Goal: Information Seeking & Learning: Learn about a topic

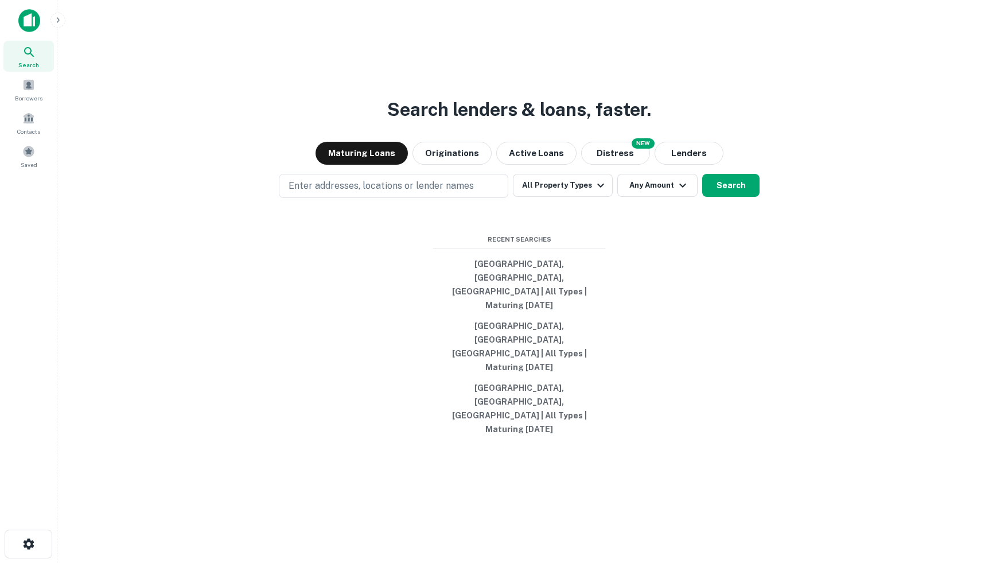
click at [43, 23] on div at bounding box center [75, 20] width 115 height 23
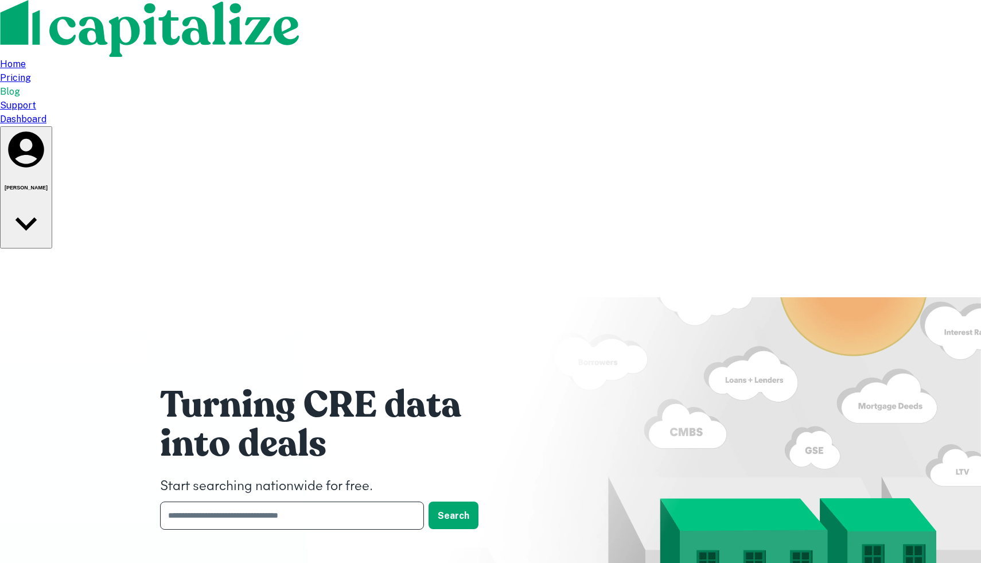
click at [310, 502] on input "text" at bounding box center [288, 516] width 256 height 28
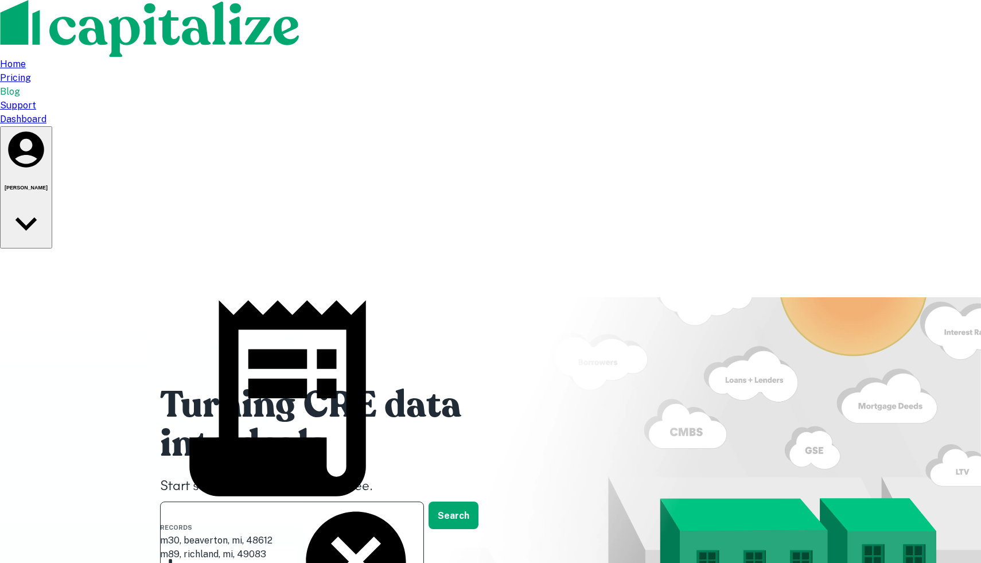
type input "*****"
click at [460, 502] on button "Search" at bounding box center [454, 516] width 50 height 28
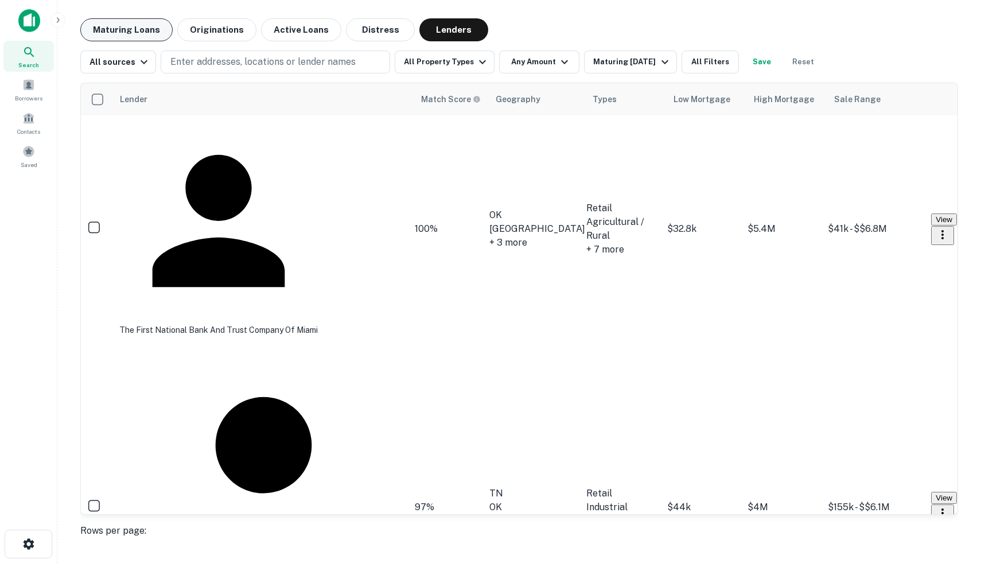
click at [108, 34] on button "Maturing Loans" at bounding box center [126, 29] width 92 height 23
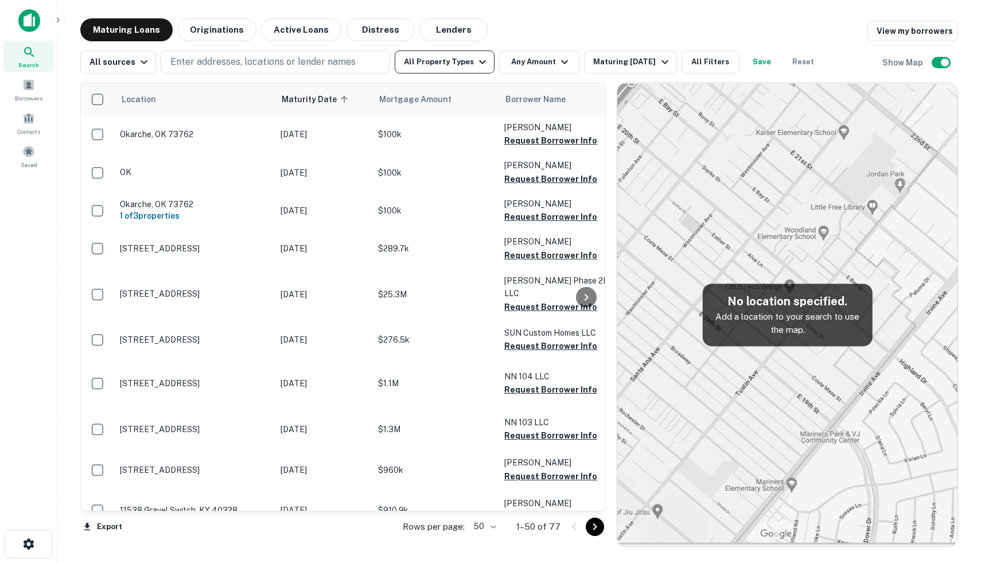
click at [476, 62] on icon "button" at bounding box center [483, 62] width 14 height 14
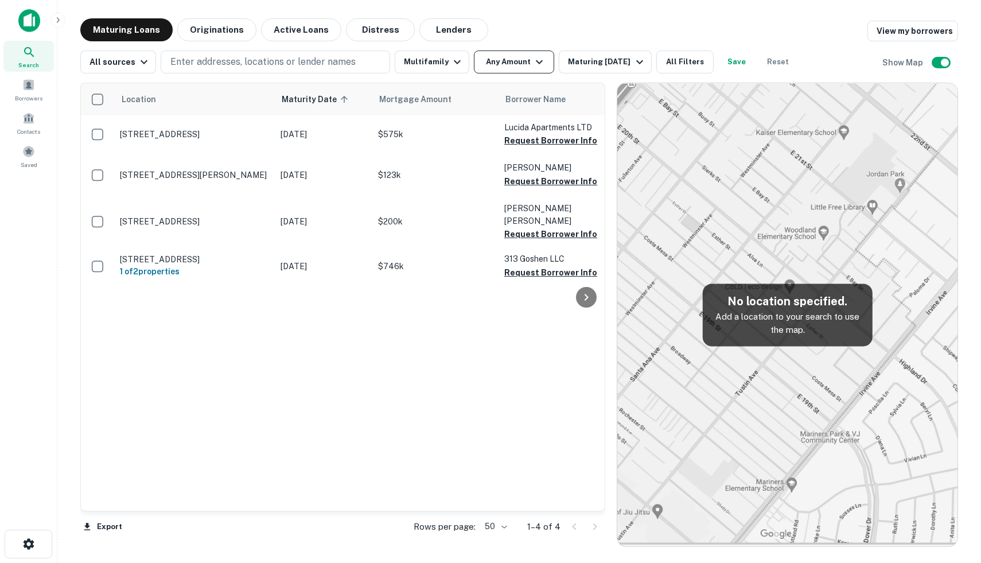
click at [533, 65] on icon "button" at bounding box center [540, 62] width 14 height 14
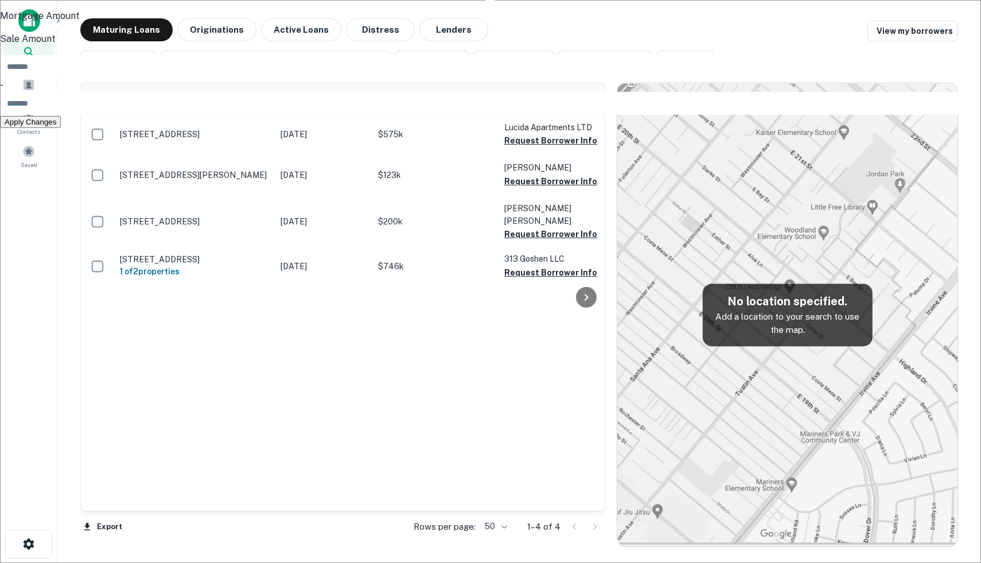
click at [530, 115] on input "number" at bounding box center [497, 103] width 995 height 23
type input "*********"
click at [61, 142] on button "Apply Changes" at bounding box center [30, 136] width 61 height 12
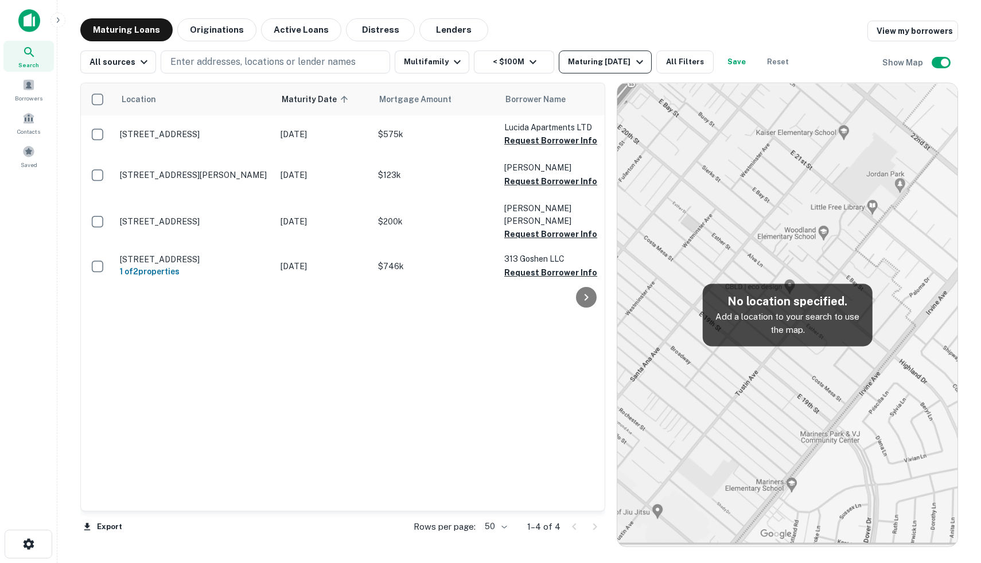
click at [624, 59] on div "Maturing [DATE]" at bounding box center [607, 62] width 78 height 14
click at [109, 61] on button "5 Years" at bounding box center [92, 55] width 34 height 12
click at [61, 91] on button "Apply Changes" at bounding box center [30, 85] width 61 height 12
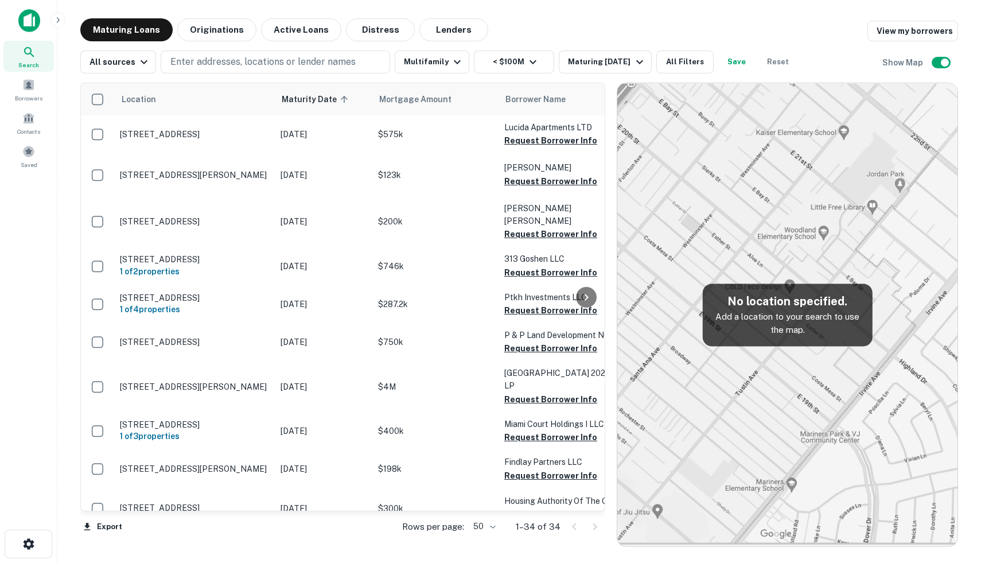
click at [259, 78] on div "Location Maturity Date sorted ascending Mortgage Amount Borrower Name Lender Pu…" at bounding box center [519, 310] width 878 height 474
click at [257, 71] on button "Enter addresses, locations or lender names" at bounding box center [276, 62] width 230 height 23
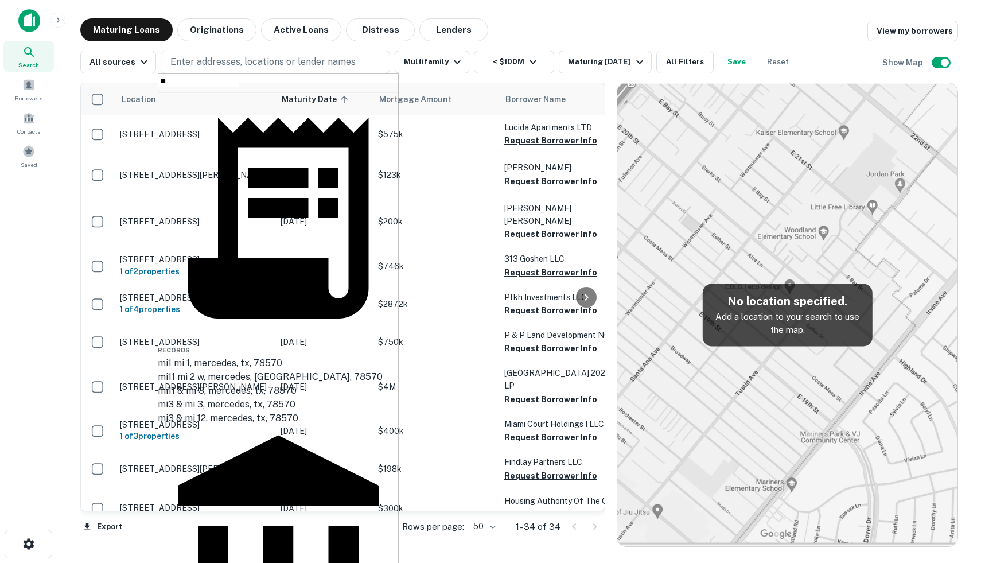
type input "*"
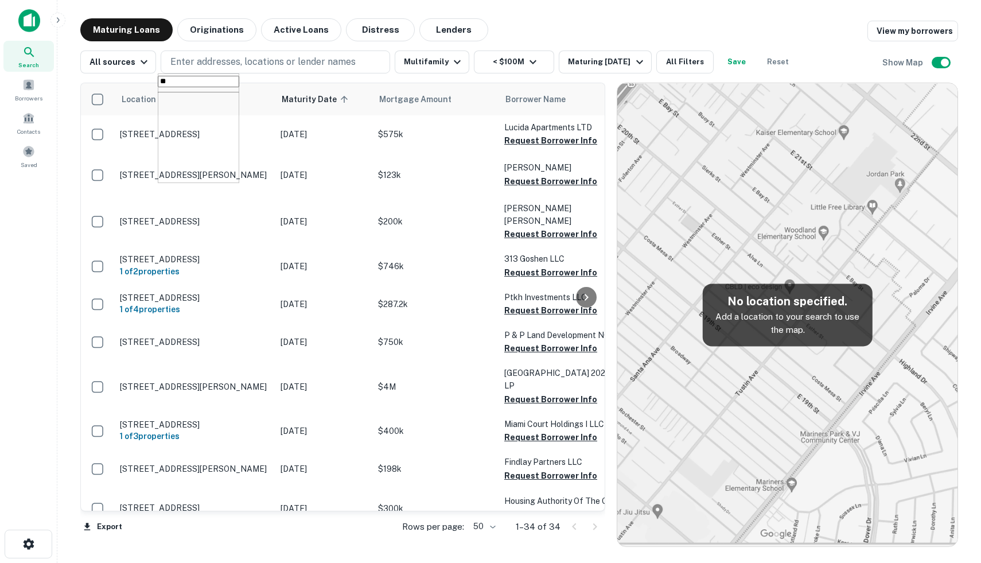
type input "*"
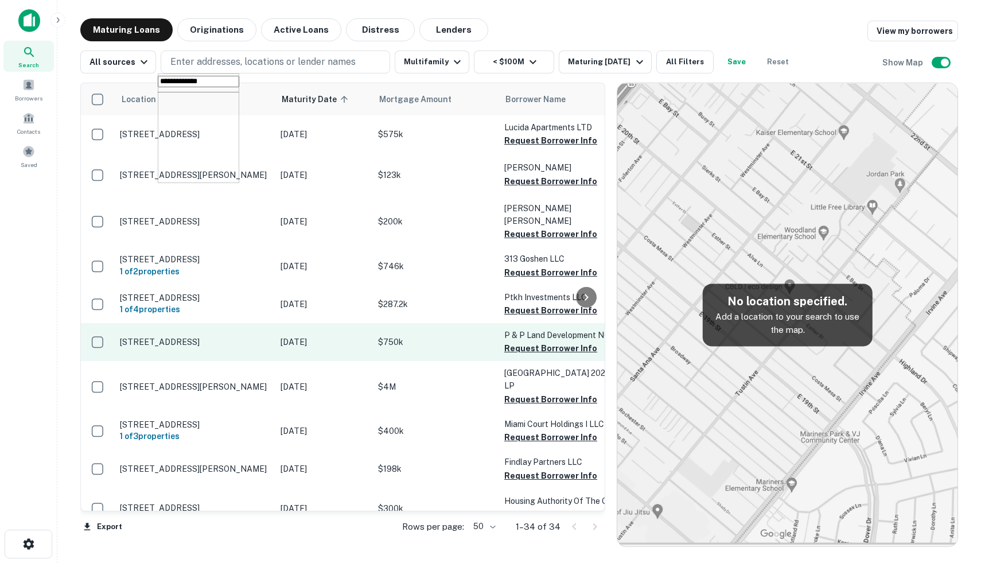
type input "**********"
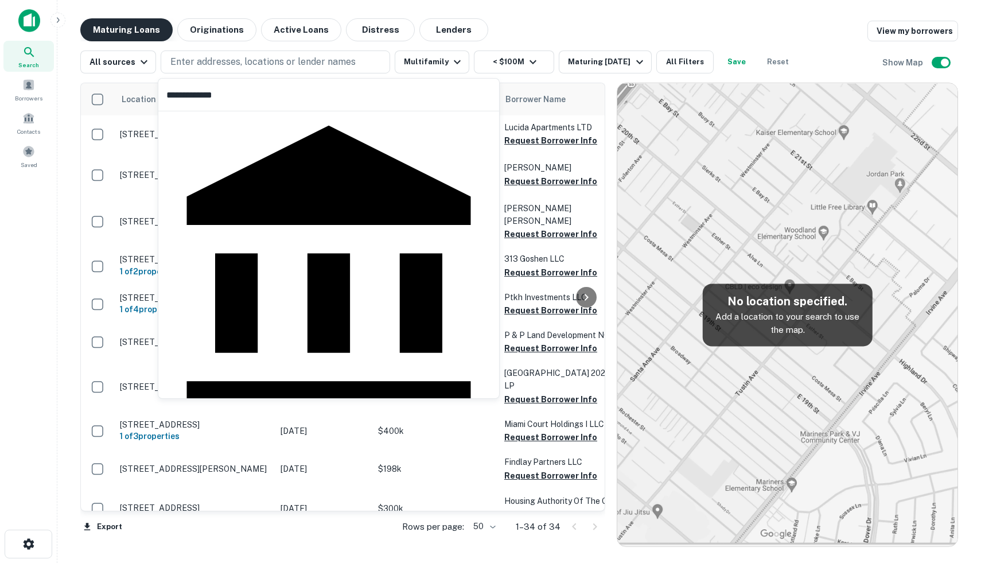
click at [147, 32] on button "Maturing Loans" at bounding box center [126, 29] width 92 height 23
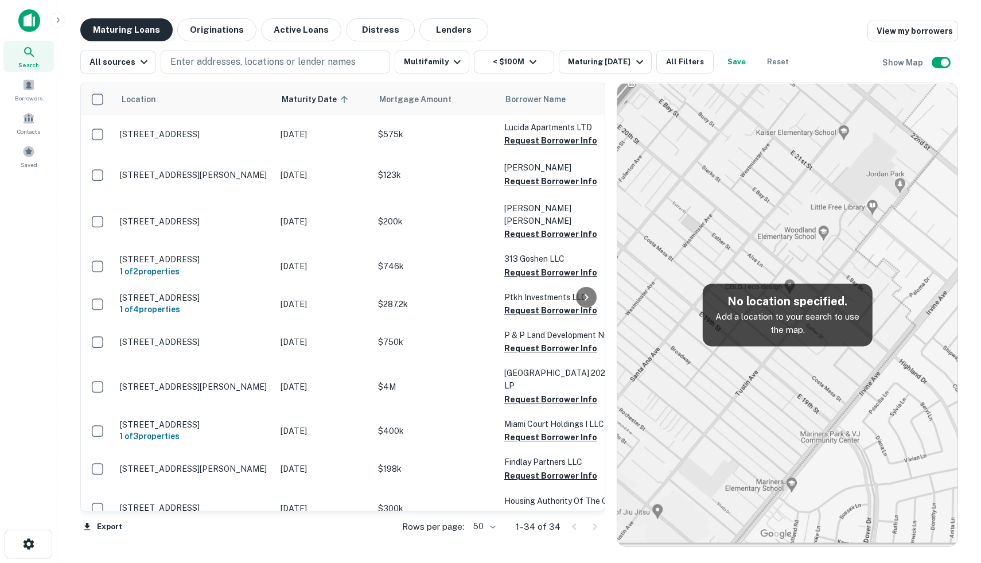
click at [147, 32] on button "Maturing Loans" at bounding box center [126, 29] width 92 height 23
click at [219, 67] on p "Enter addresses, locations or lender names" at bounding box center [262, 62] width 185 height 14
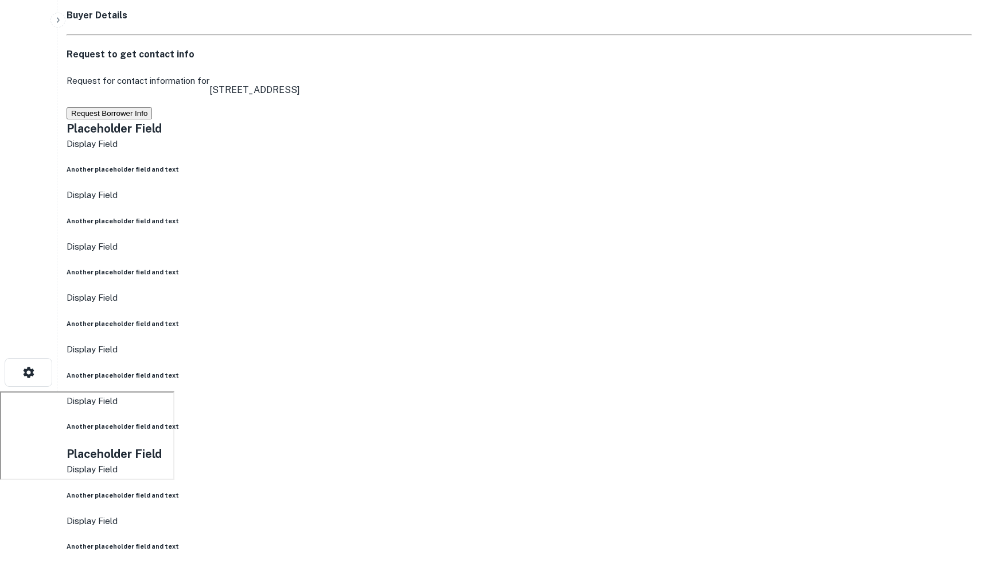
scroll to position [145, 0]
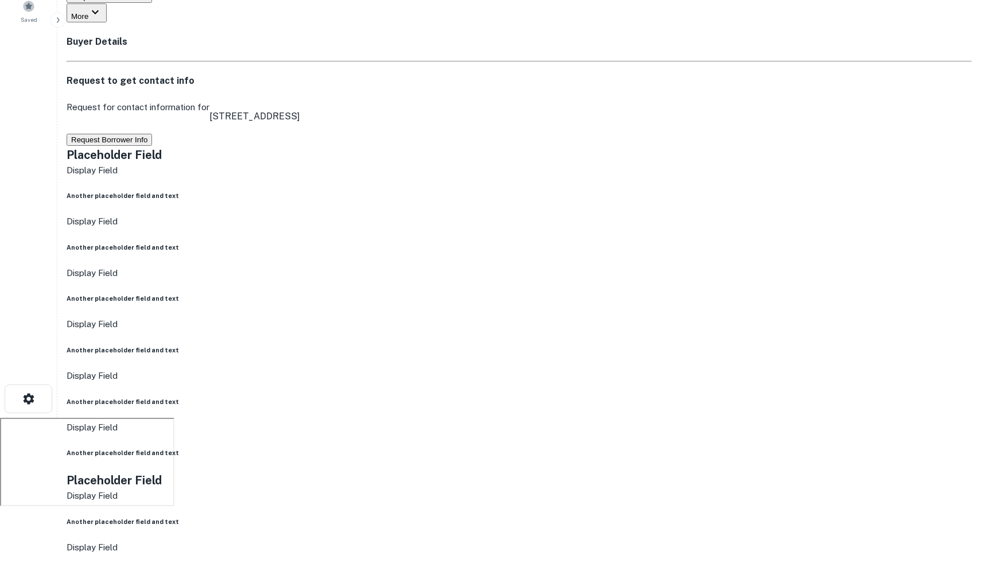
drag, startPoint x: 931, startPoint y: 431, endPoint x: 718, endPoint y: 320, distance: 240.0
click at [981, 329] on body "Search Borrowers Contacts Saved Back to search Property Details [STREET_ADDRESS…" at bounding box center [490, 136] width 981 height 563
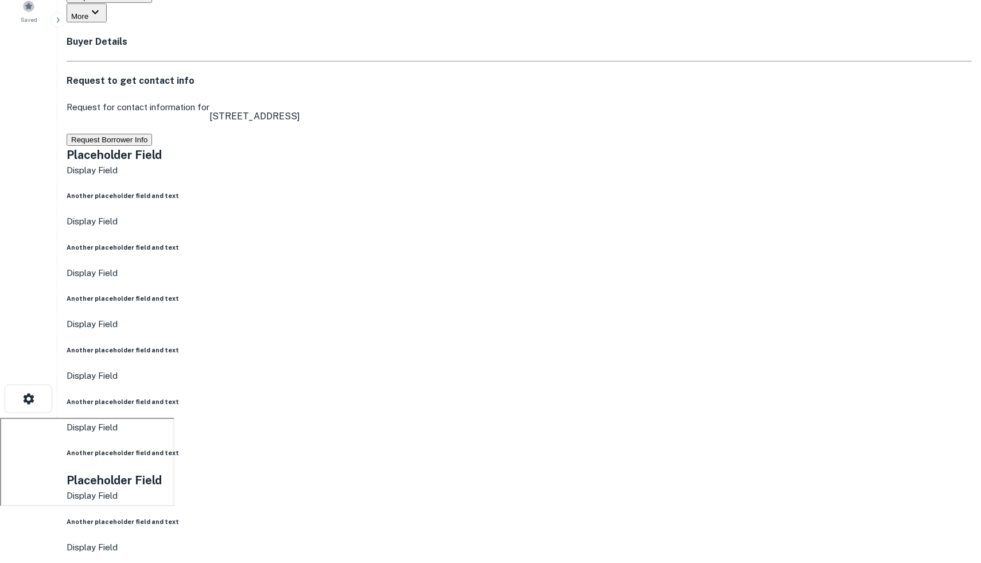
click at [981, 352] on body "Search Borrowers Contacts Saved Back to search Property Details [STREET_ADDRESS…" at bounding box center [490, 136] width 981 height 563
